Goal: Information Seeking & Learning: Learn about a topic

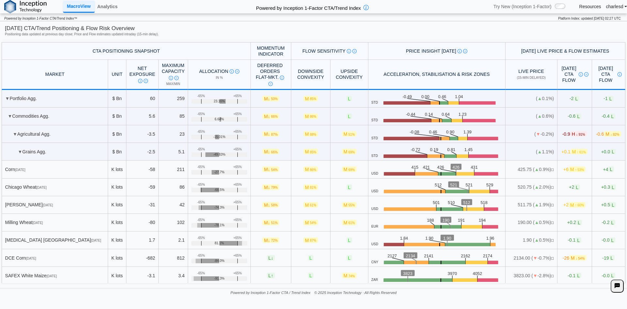
scroll to position [392, 0]
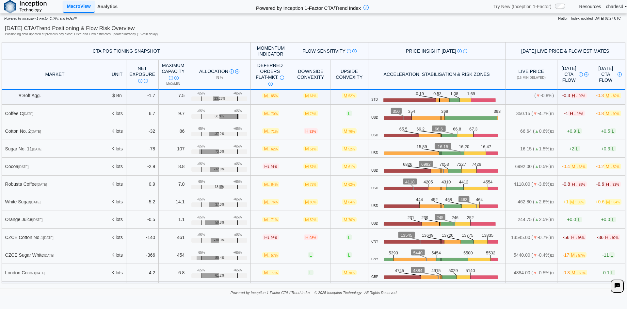
click at [118, 6] on link "Analytics" at bounding box center [107, 6] width 25 height 11
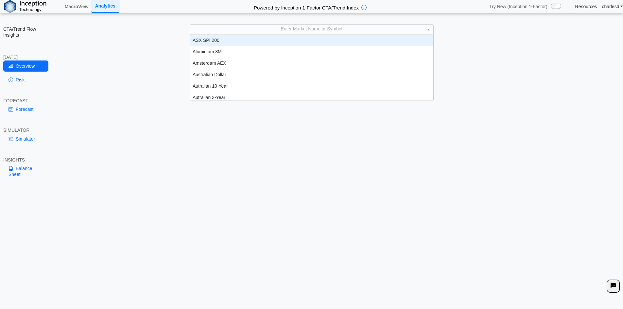
click at [297, 33] on div "Enter Market Name or Symbol" at bounding box center [311, 29] width 243 height 9
type input "***"
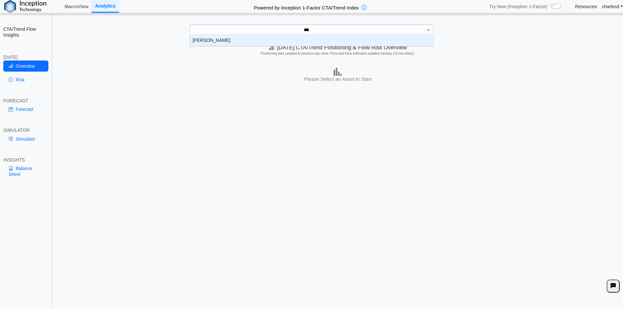
scroll to position [7, 238]
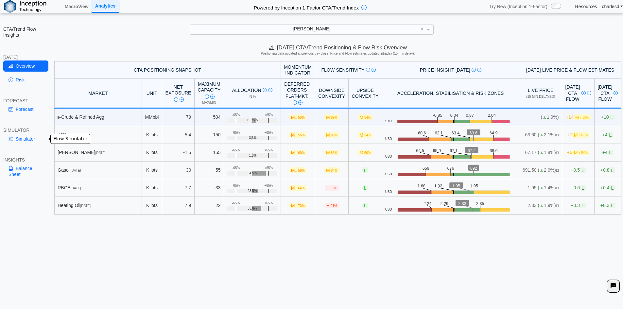
click at [26, 141] on link "Simulator" at bounding box center [25, 138] width 45 height 11
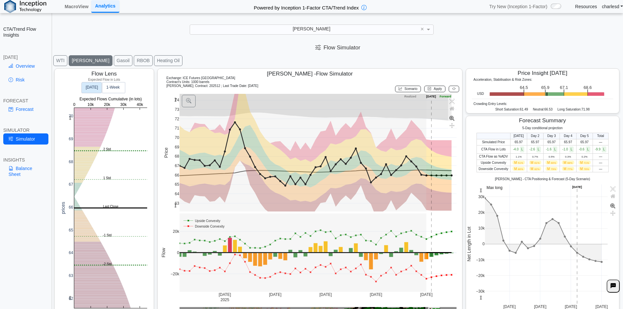
click at [134, 66] on button "RBOB" at bounding box center [143, 60] width 19 height 11
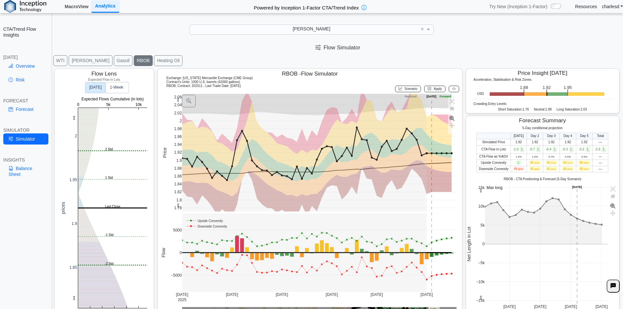
click at [82, 7] on link "MacroView" at bounding box center [76, 6] width 29 height 11
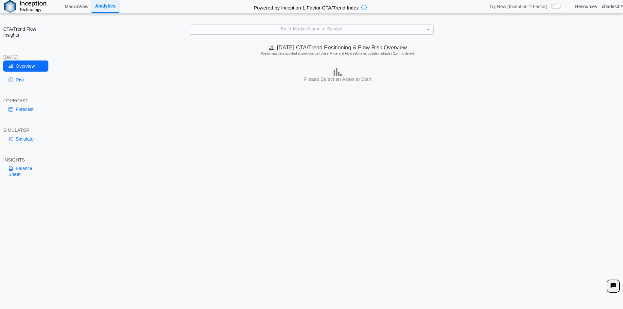
click at [250, 30] on div "Enter Market Name or Symbol" at bounding box center [311, 29] width 243 height 9
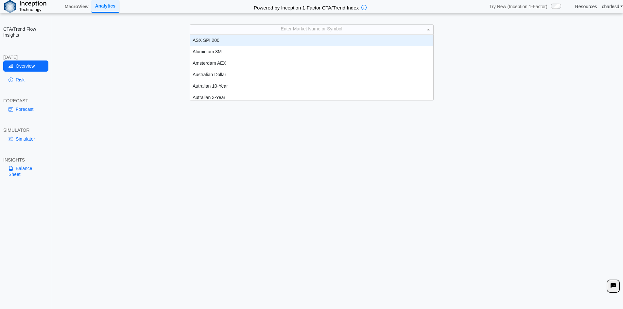
scroll to position [60, 238]
type input "***"
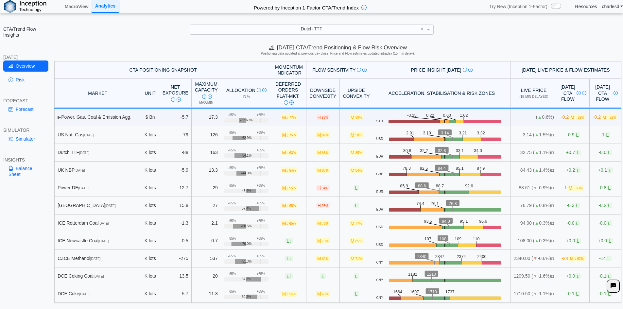
click at [37, 160] on div "INSIGHTS" at bounding box center [25, 160] width 45 height 6
click at [20, 180] on link "Balance Sheet" at bounding box center [25, 171] width 45 height 17
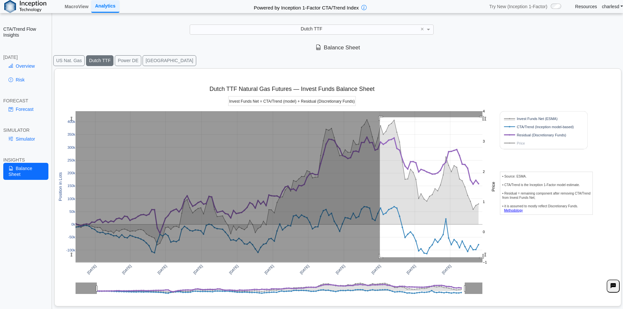
drag, startPoint x: 380, startPoint y: 118, endPoint x: 485, endPoint y: 257, distance: 174.1
click at [485, 257] on g at bounding box center [279, 187] width 420 height 164
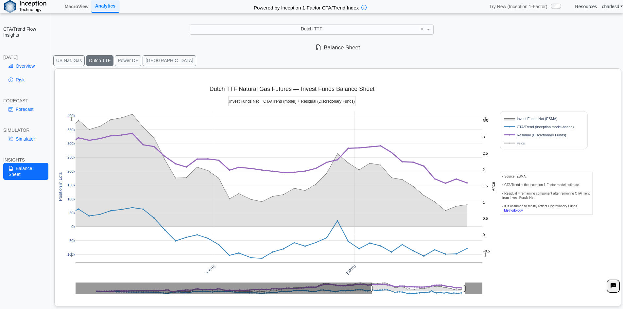
click at [143, 59] on button "EUA" at bounding box center [169, 60] width 54 height 11
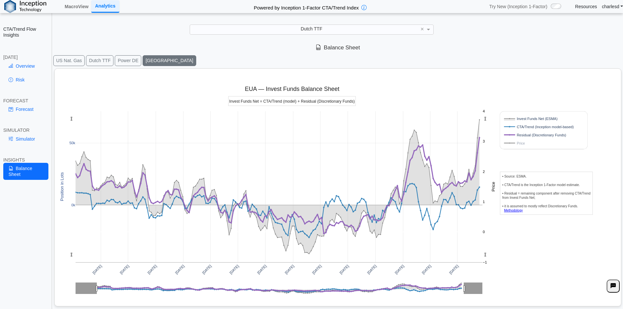
click at [98, 59] on button "Dutch TTF" at bounding box center [99, 60] width 27 height 11
